Goal: Task Accomplishment & Management: Complete application form

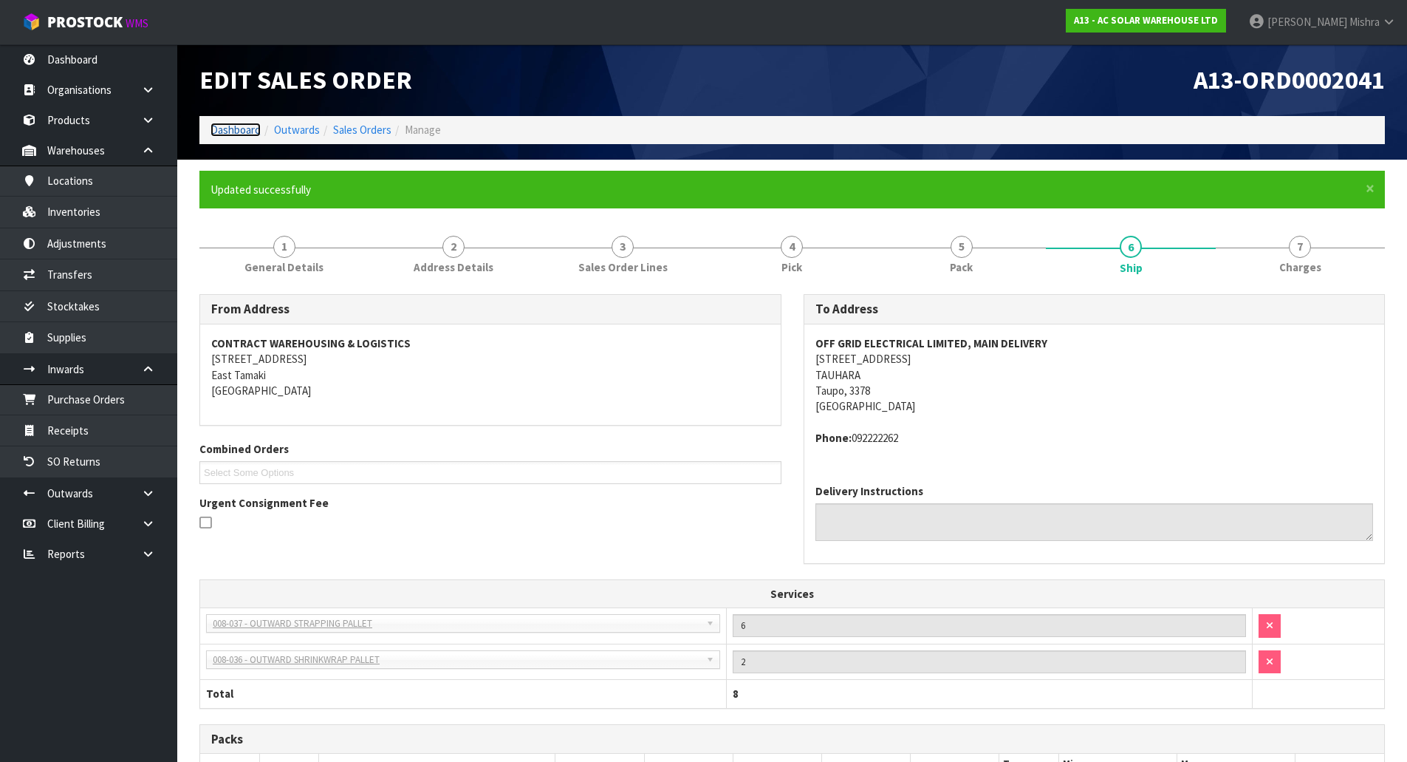
click at [238, 124] on link "Dashboard" at bounding box center [236, 130] width 50 height 14
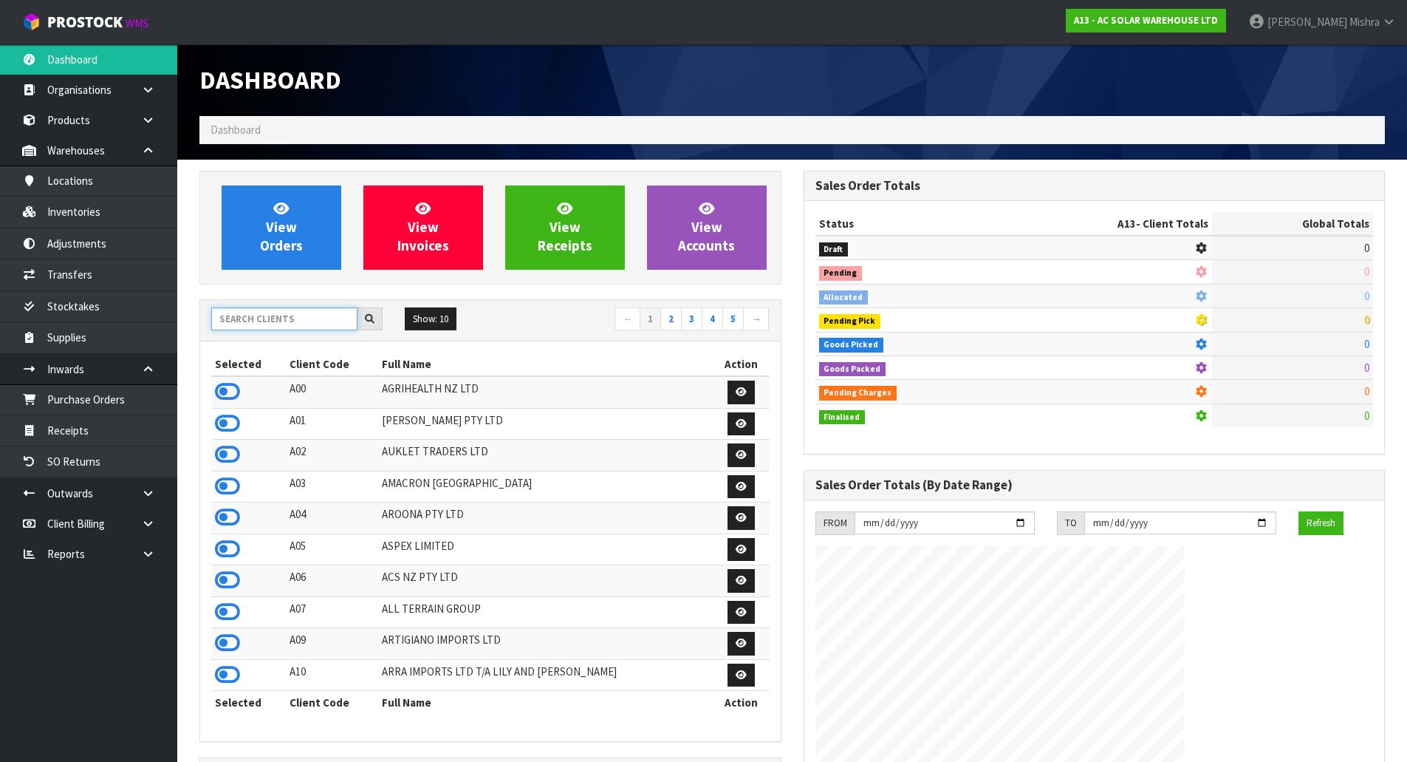
click at [301, 323] on input "text" at bounding box center [284, 318] width 146 height 23
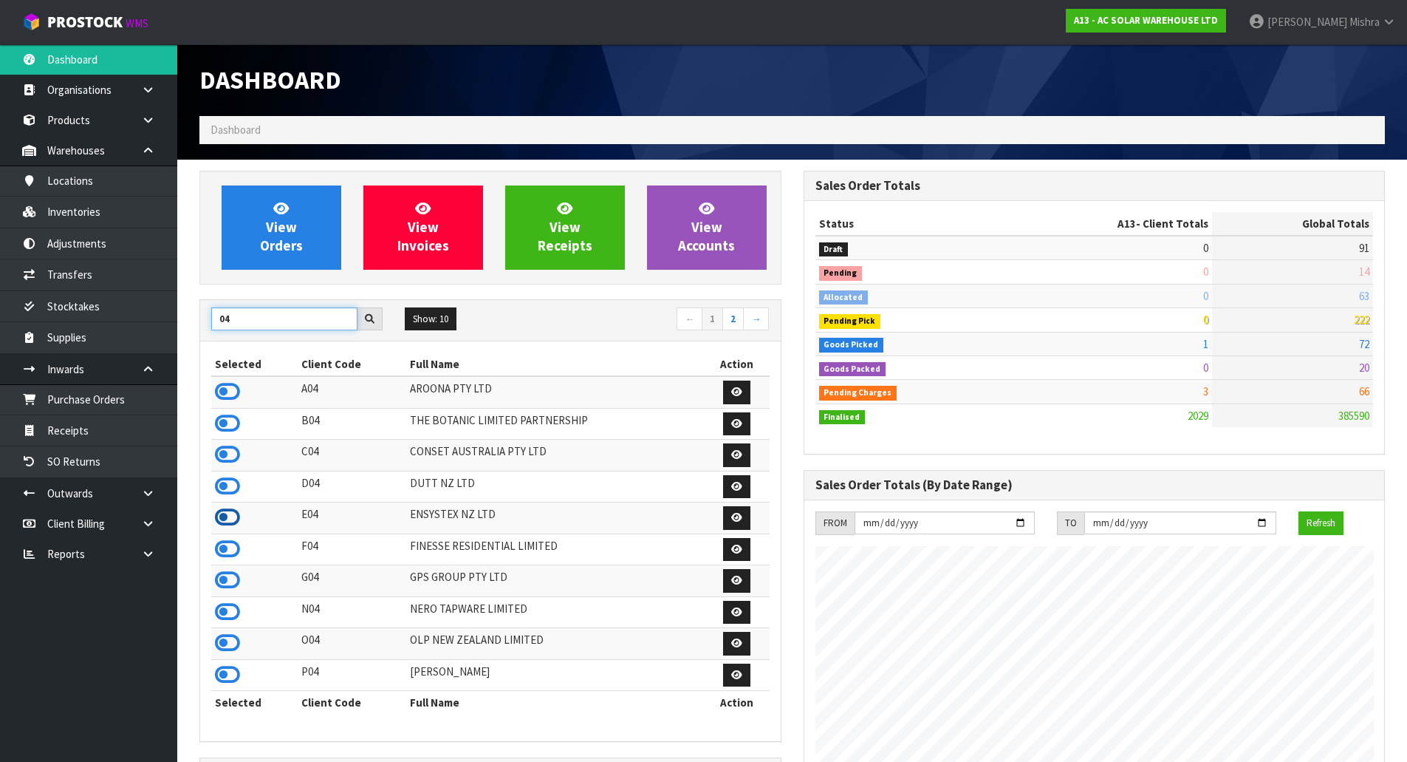
type input "04"
click at [227, 521] on icon at bounding box center [227, 517] width 25 height 22
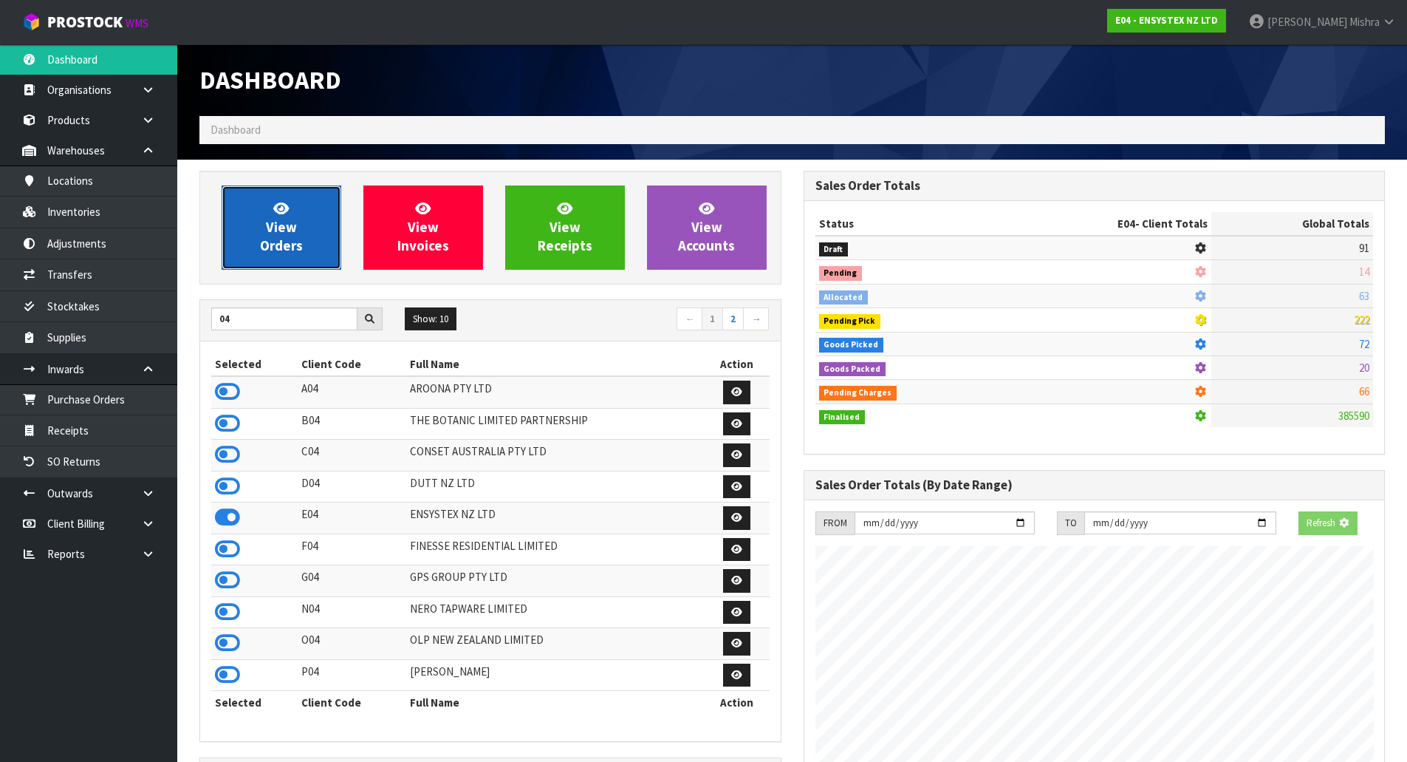
click at [276, 232] on span "View Orders" at bounding box center [281, 226] width 43 height 55
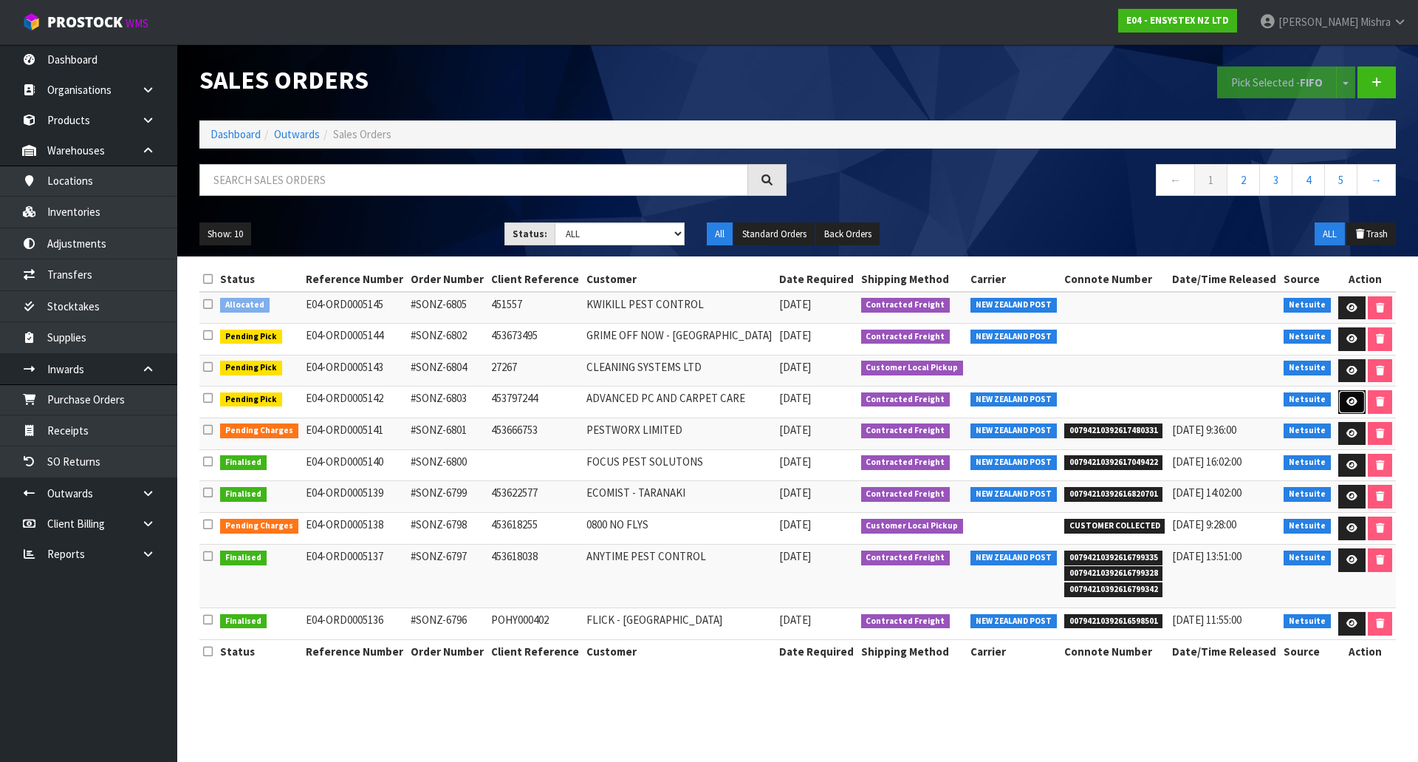
click at [1341, 405] on link at bounding box center [1351, 402] width 27 height 24
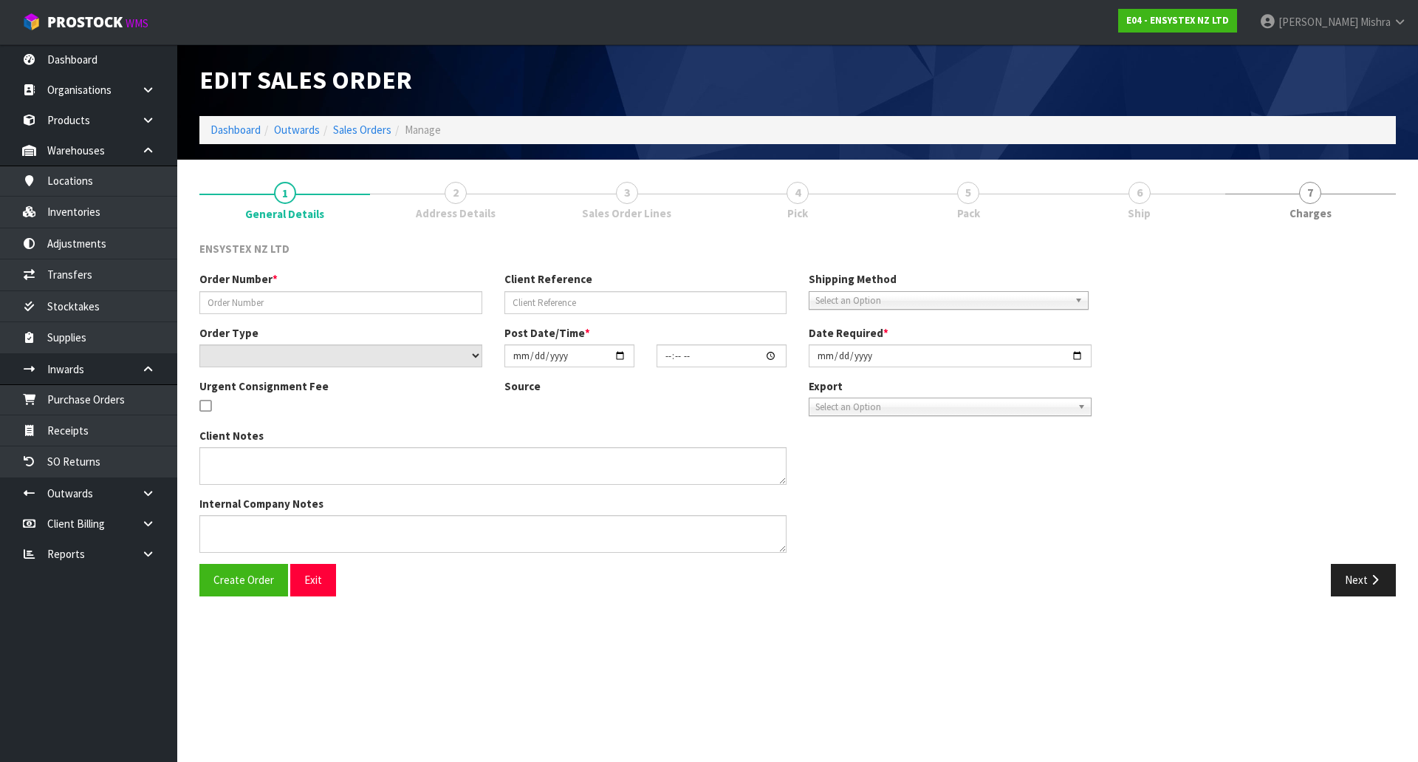
type input "#SONZ-6803"
type input "453797244"
select select "number:0"
type input "[DATE]"
type input "10:45:17.000"
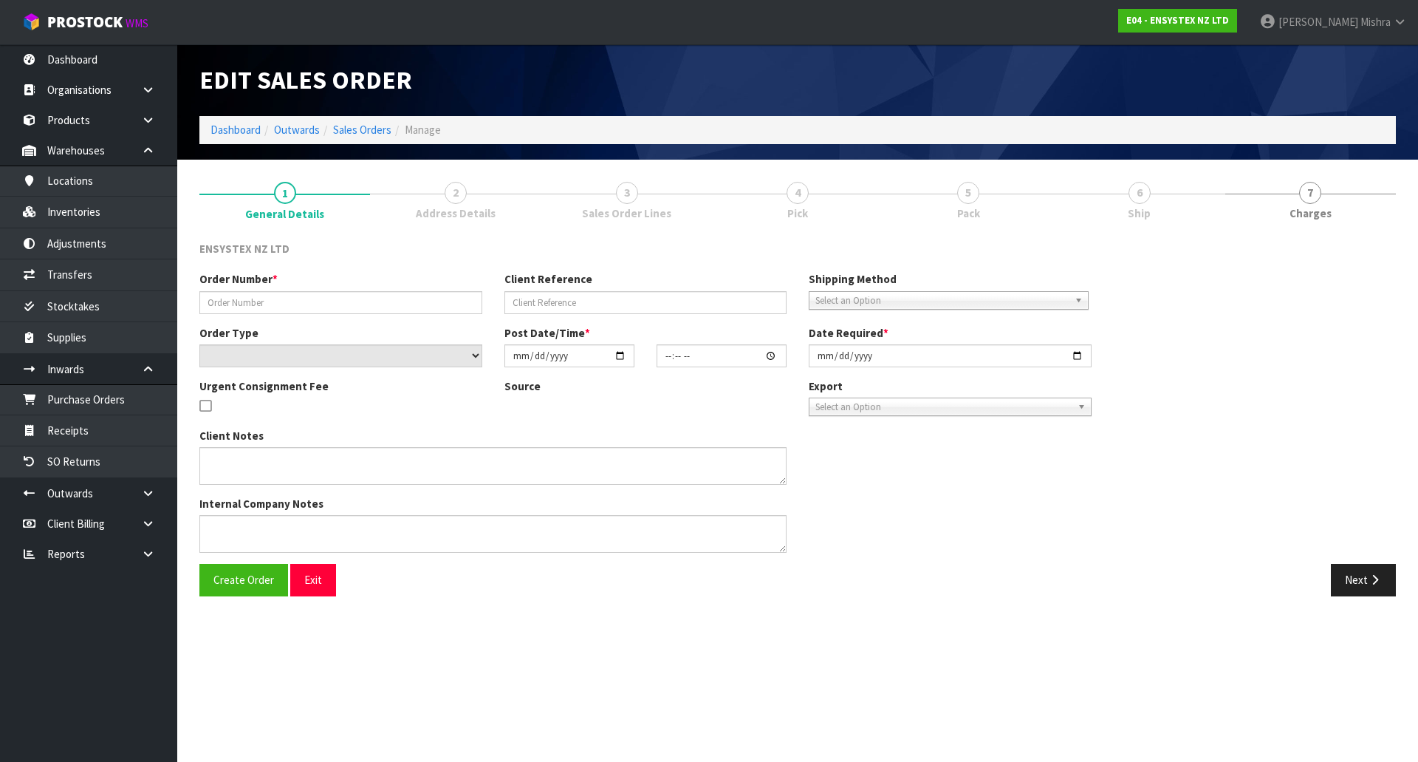
type input "[DATE]"
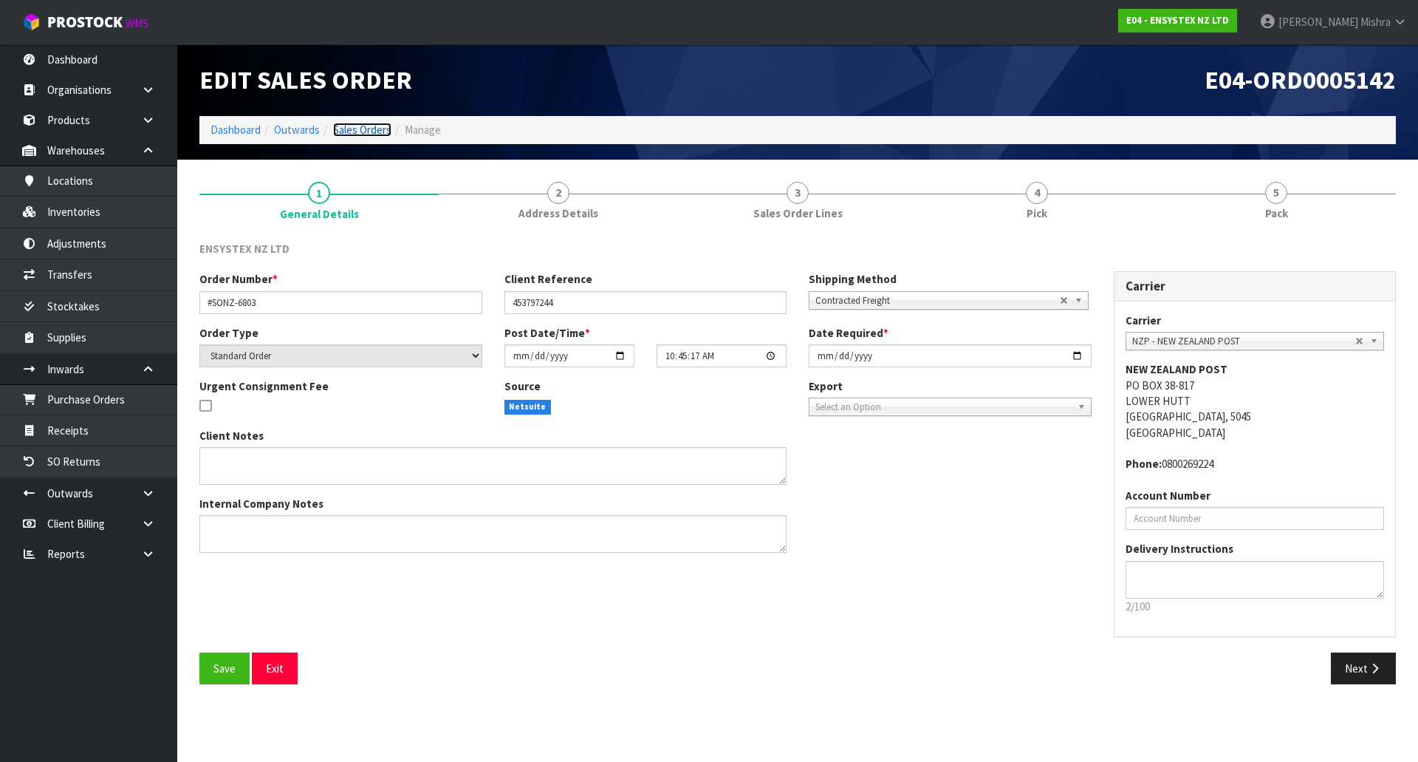
click at [352, 135] on link "Sales Orders" at bounding box center [362, 130] width 58 height 14
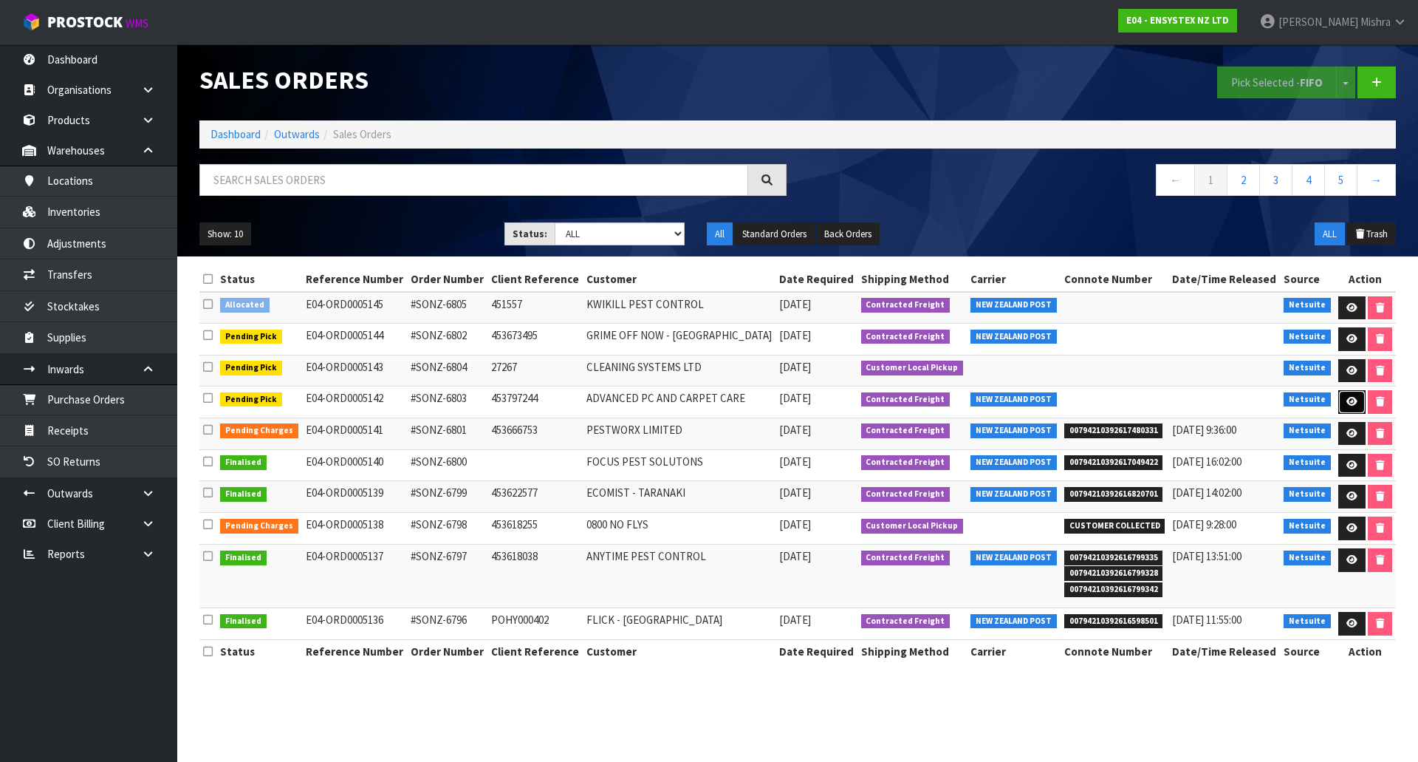
click at [1347, 403] on icon at bounding box center [1352, 402] width 11 height 10
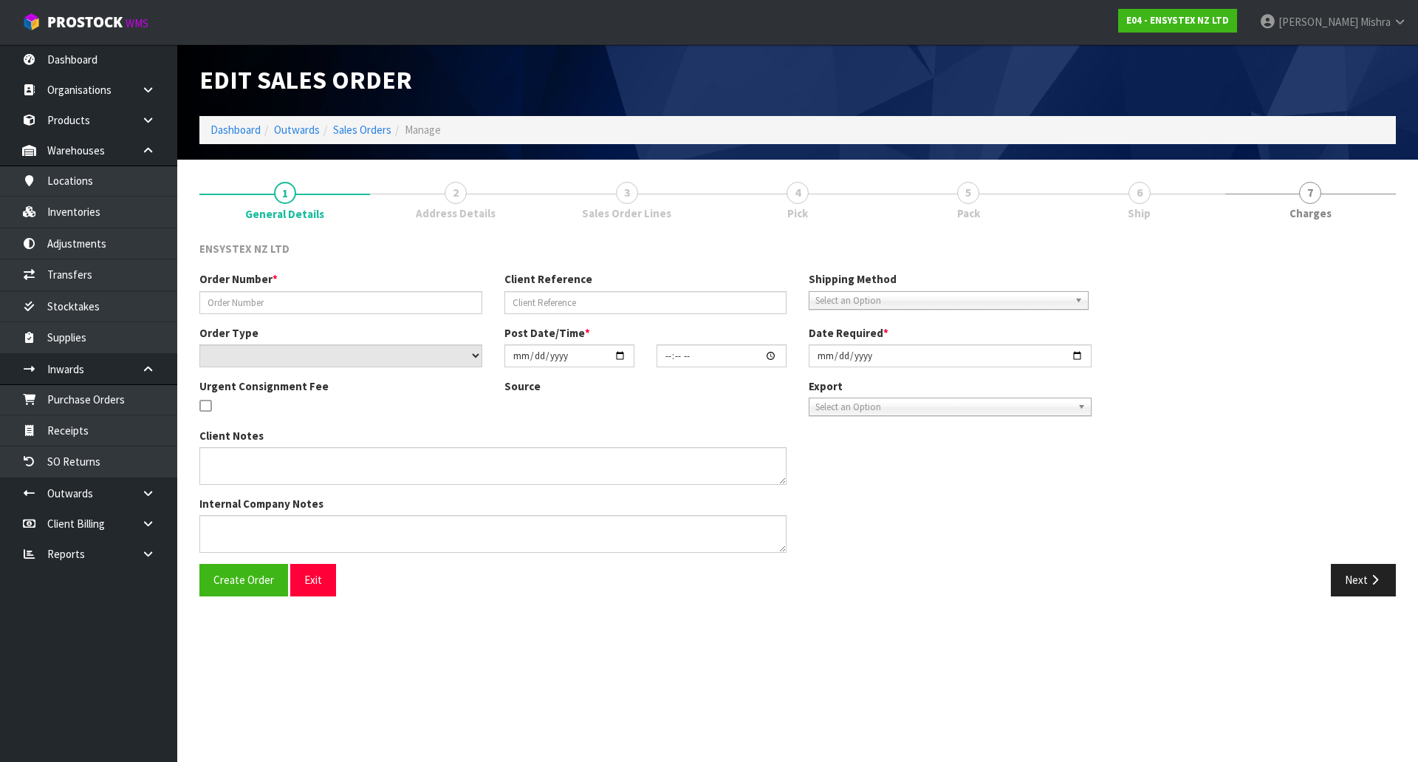
type input "#SONZ-6803"
type input "453797244"
select select "number:0"
type input "[DATE]"
type input "10:45:17.000"
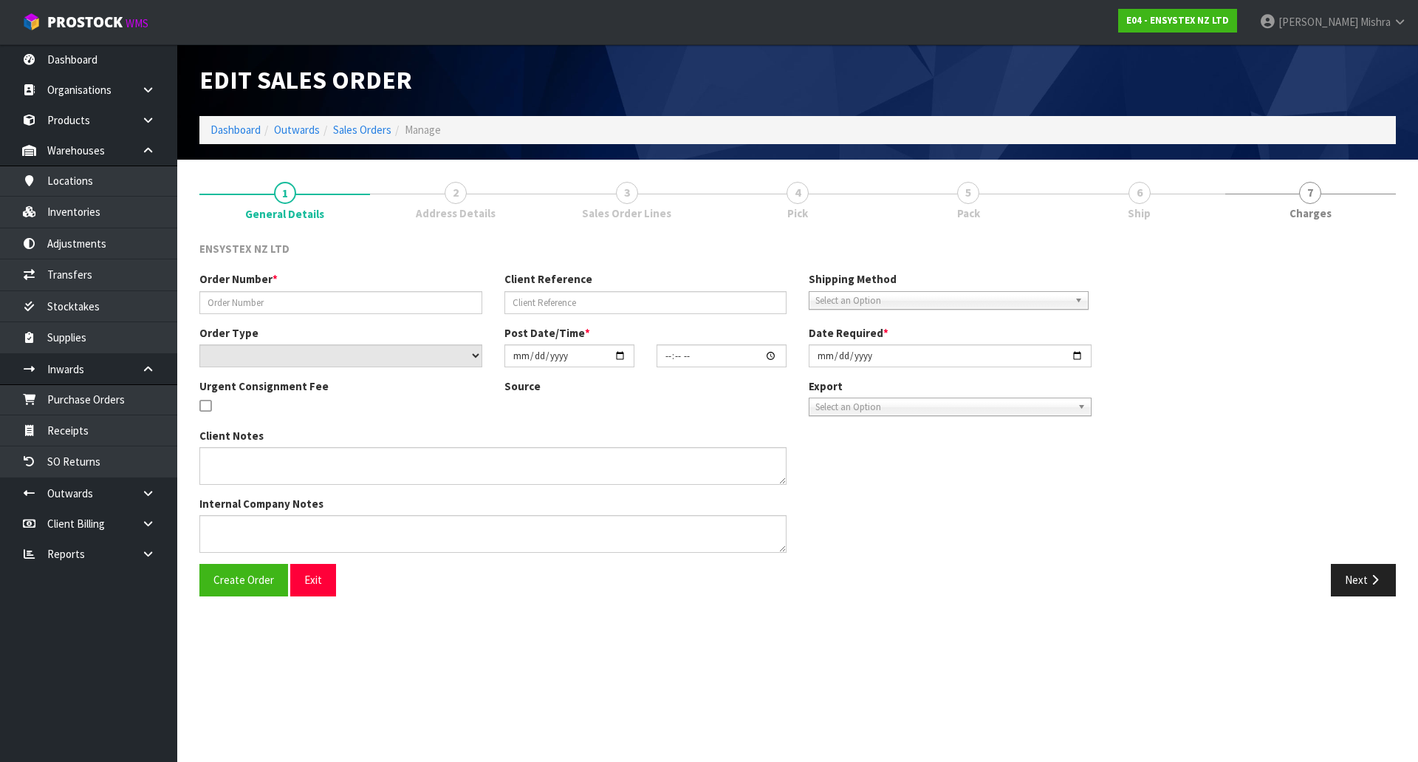
type input "[DATE]"
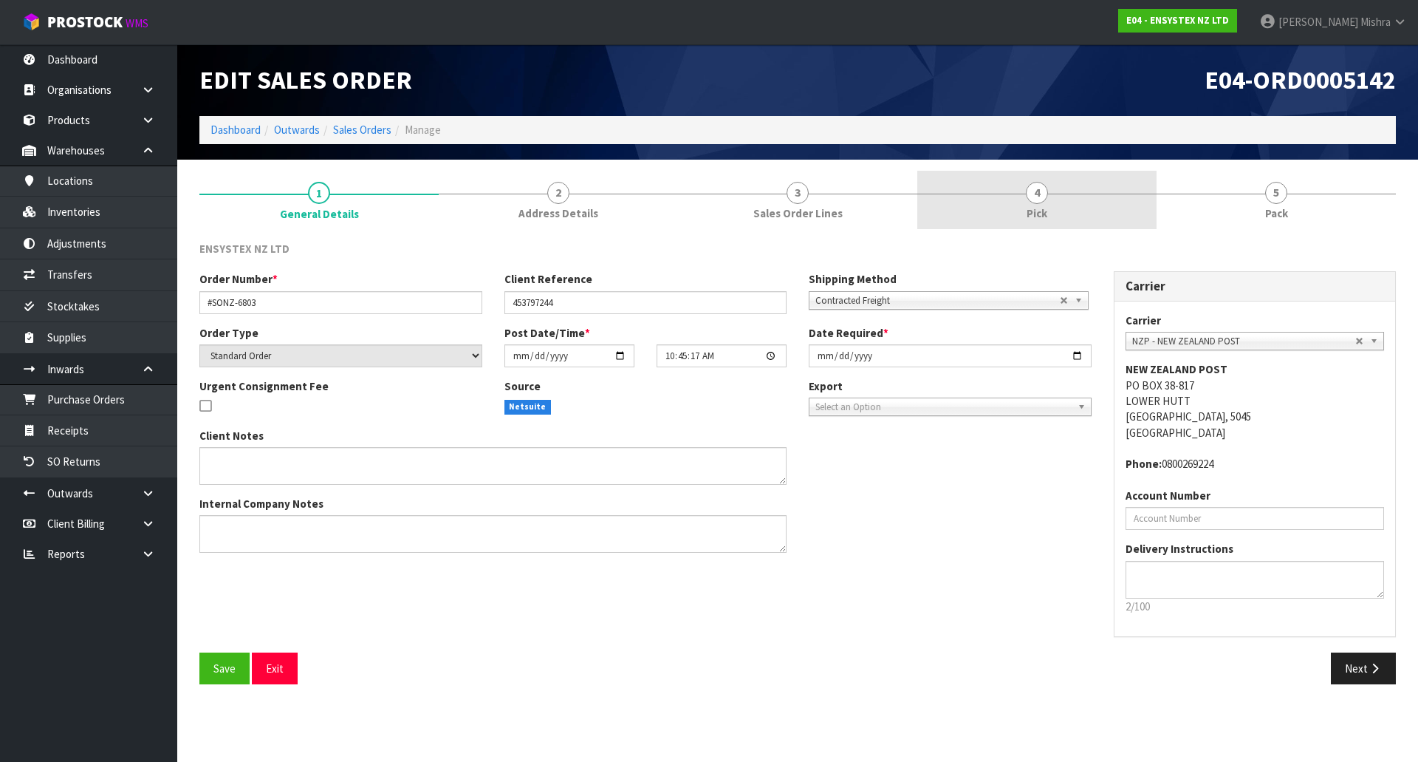
click at [996, 200] on link "4 Pick" at bounding box center [1036, 200] width 239 height 58
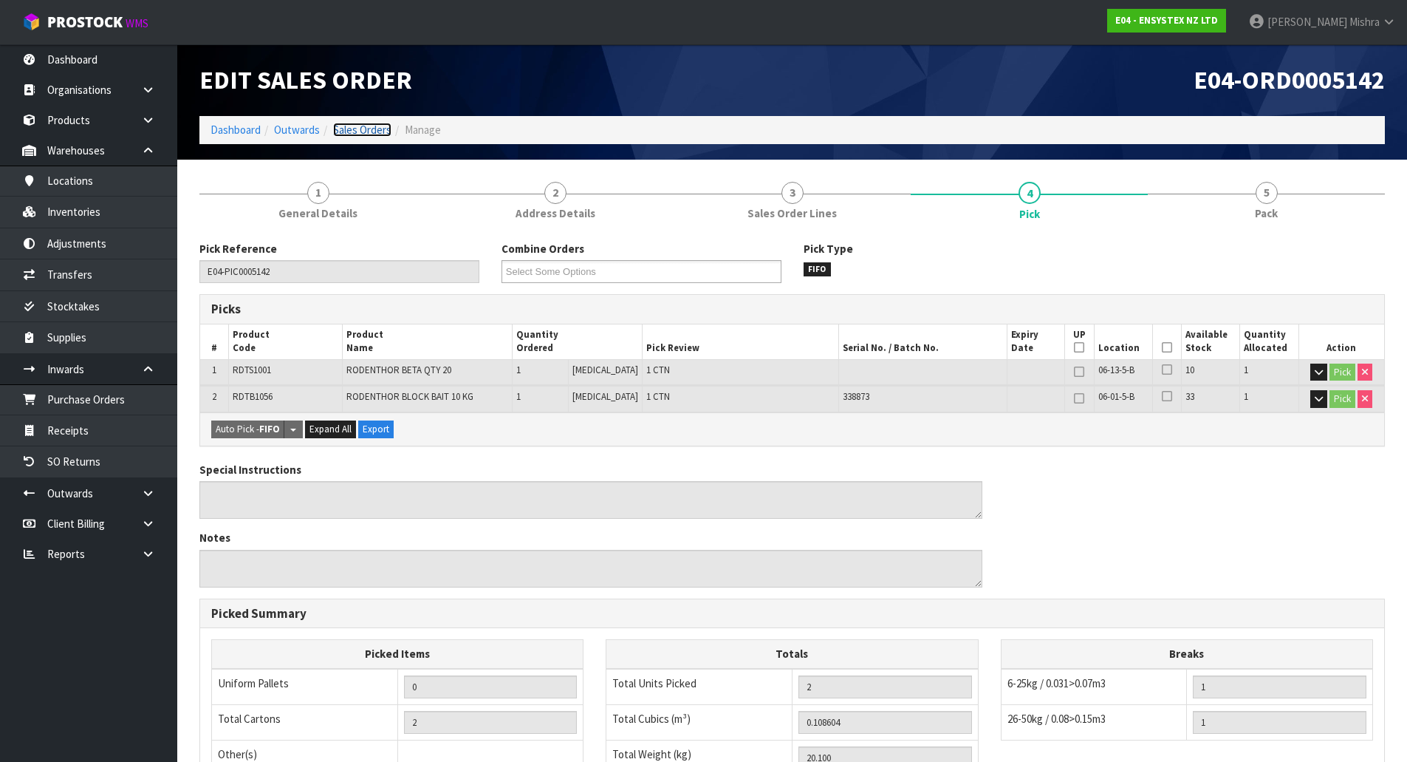
click at [358, 137] on link "Sales Orders" at bounding box center [362, 130] width 58 height 14
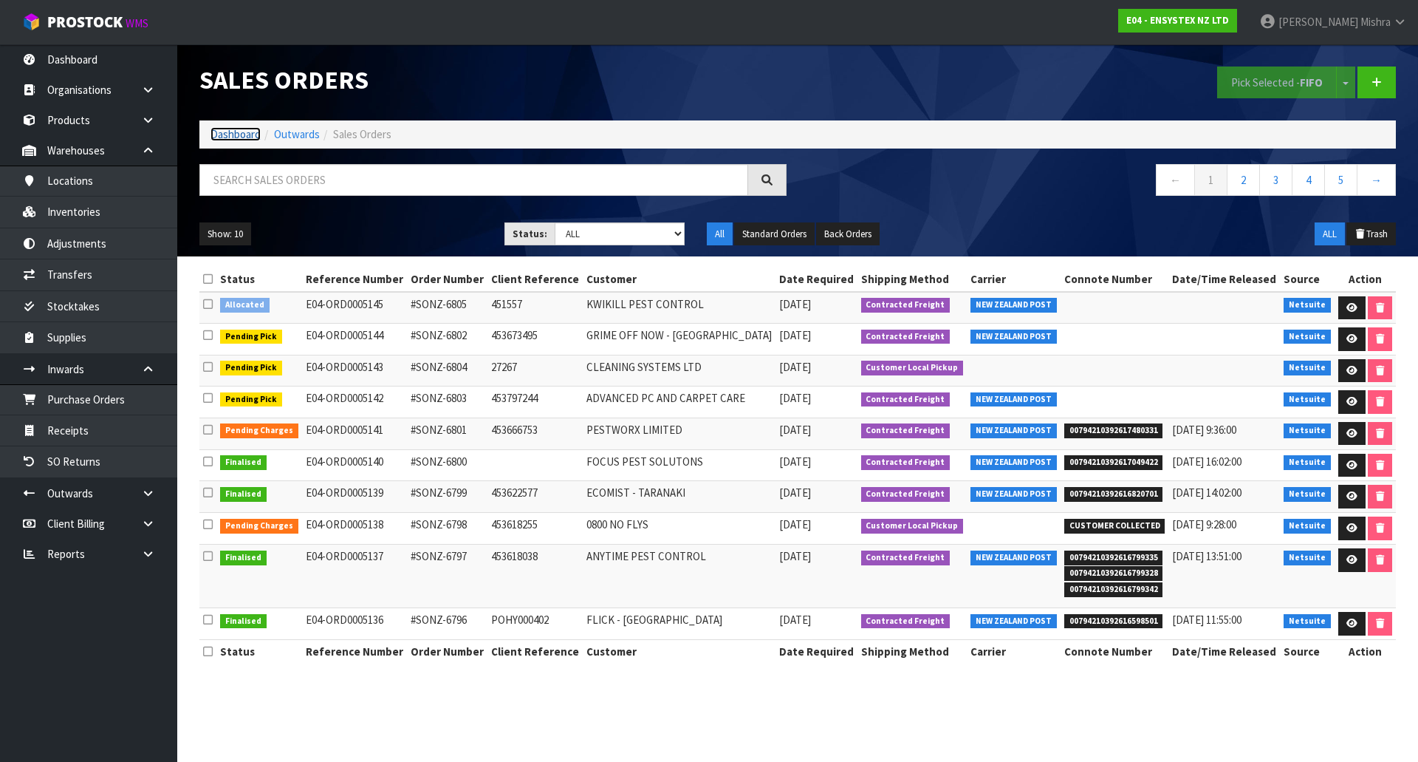
click at [246, 136] on link "Dashboard" at bounding box center [236, 134] width 50 height 14
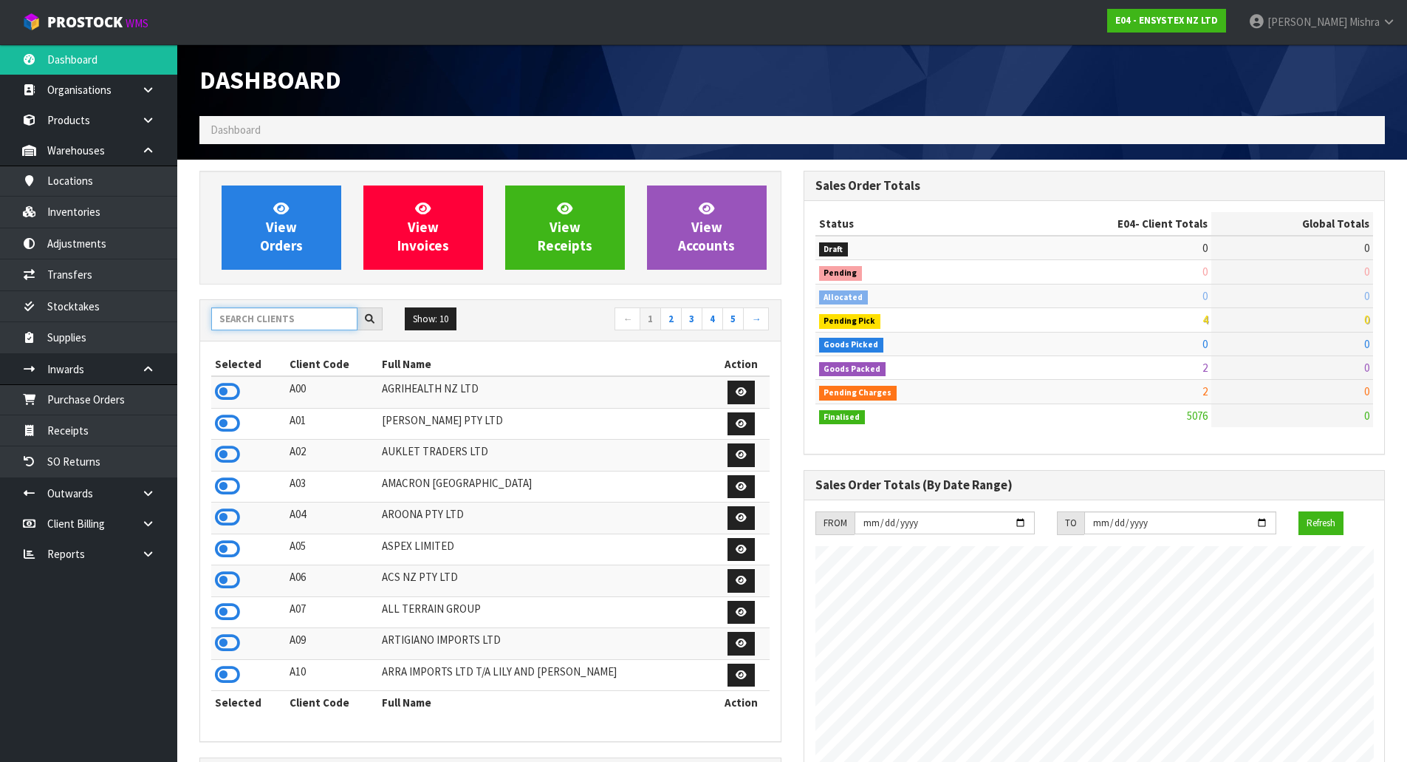
click at [318, 325] on input "text" at bounding box center [284, 318] width 146 height 23
type input "V04"
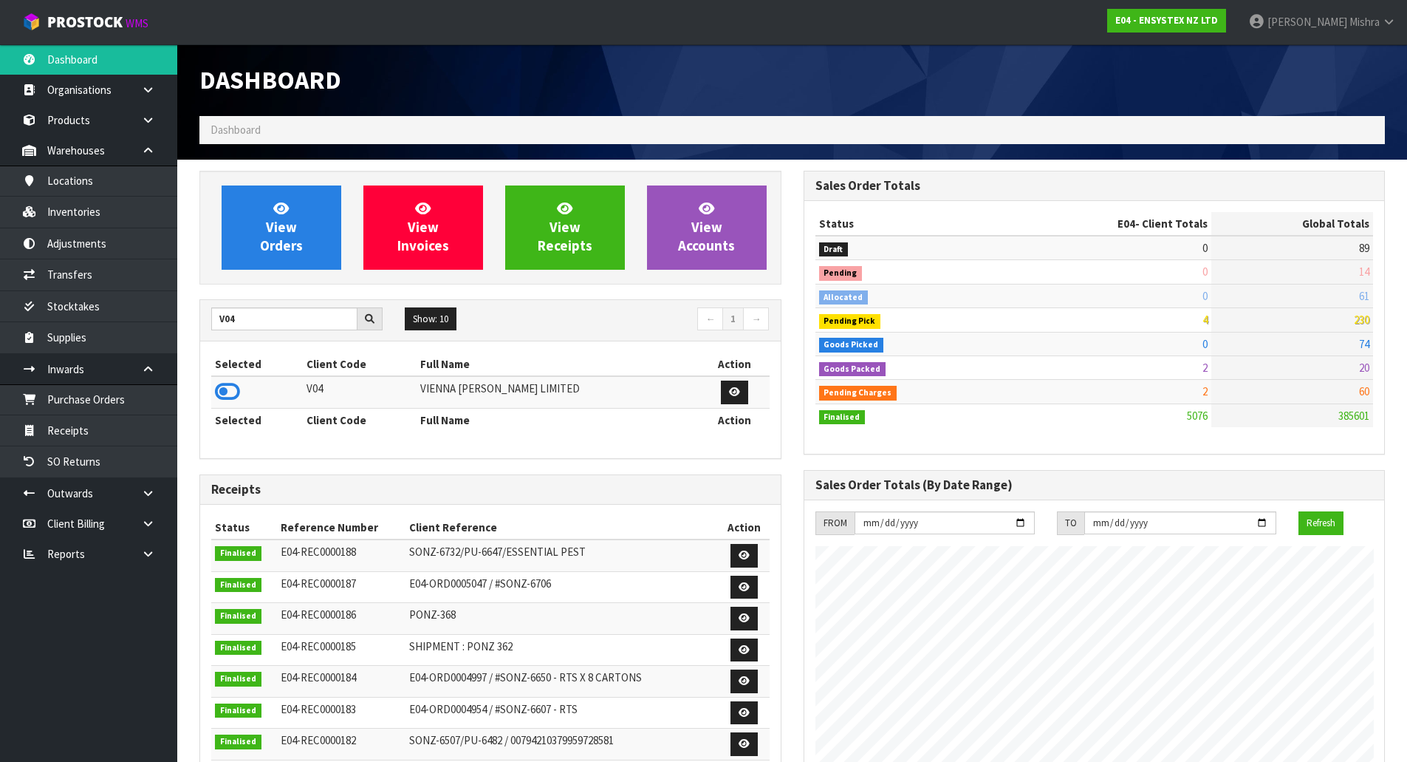
click at [217, 379] on td at bounding box center [257, 392] width 92 height 32
click at [221, 386] on icon at bounding box center [227, 391] width 25 height 22
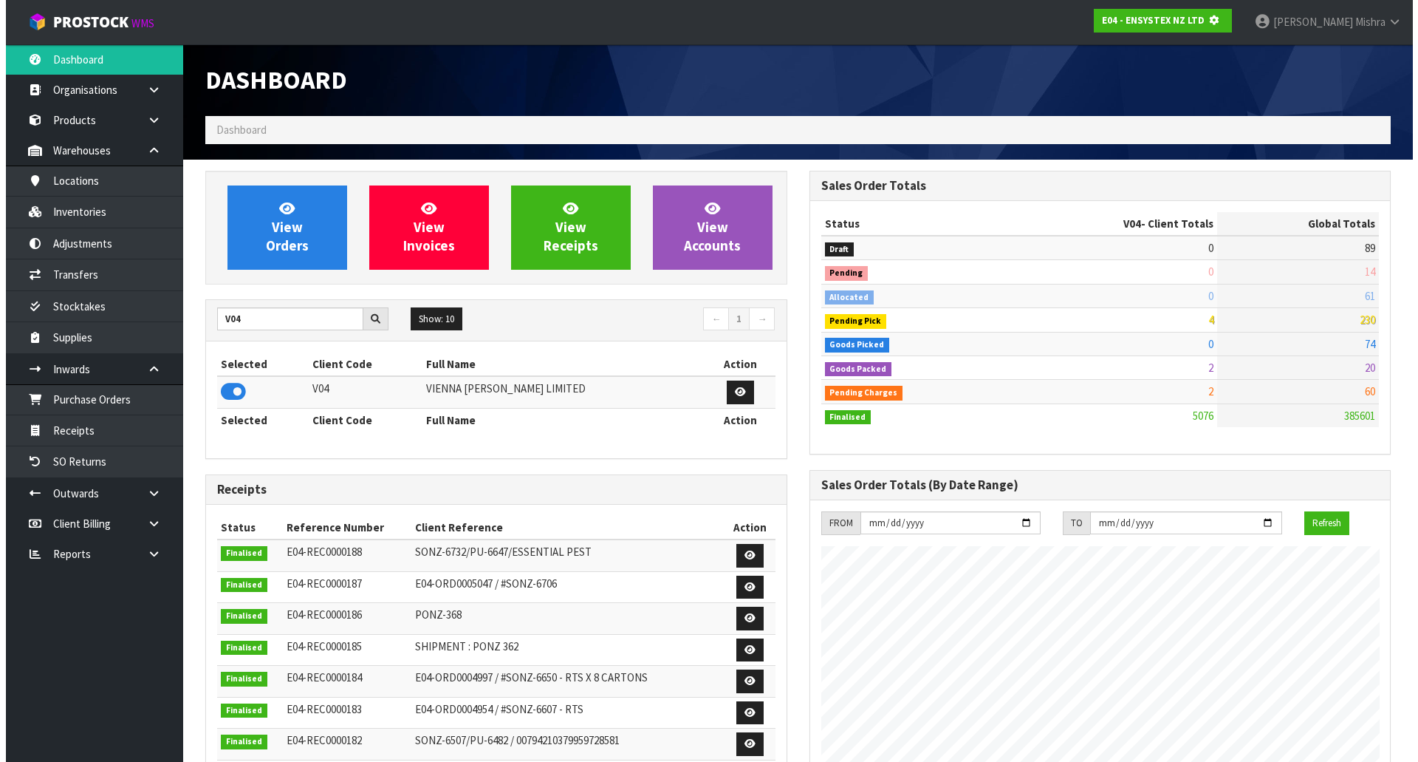
scroll to position [737697, 738014]
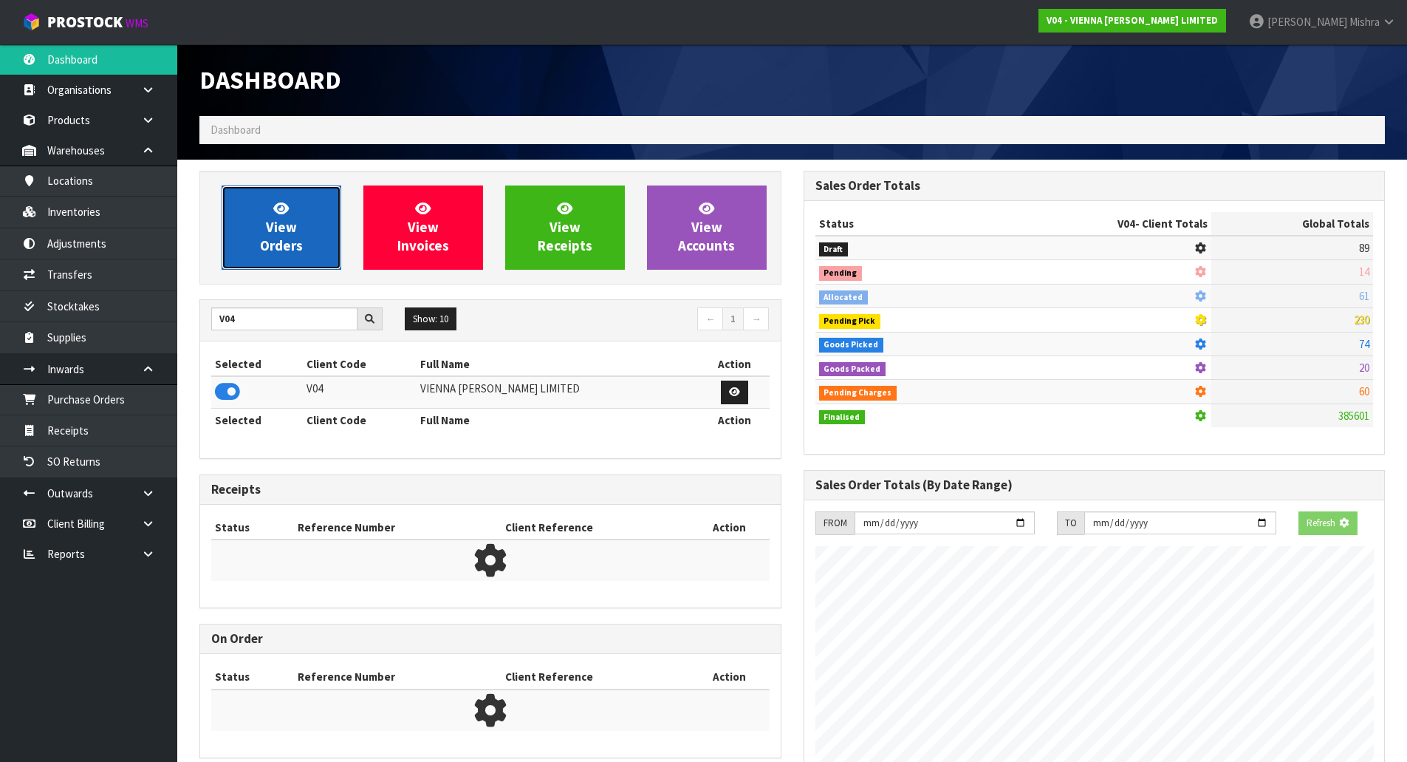
click at [266, 247] on span "View Orders" at bounding box center [281, 226] width 43 height 55
